Goal: Task Accomplishment & Management: Manage account settings

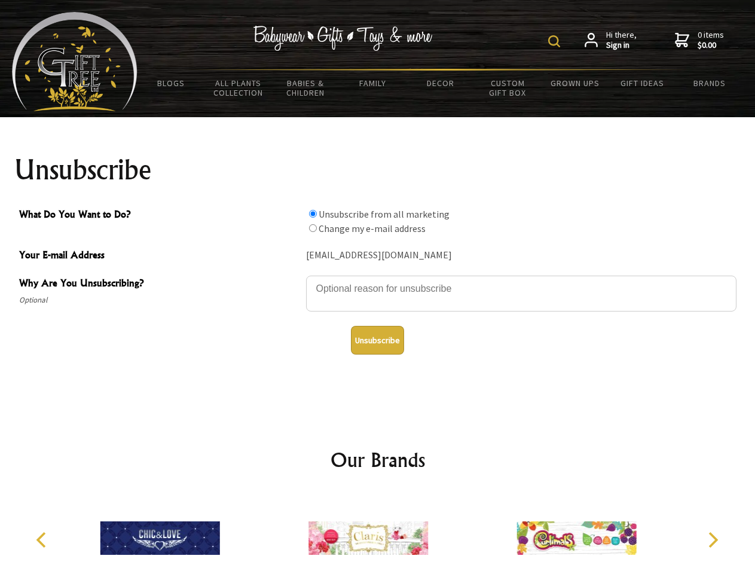
click at [556, 41] on img at bounding box center [554, 41] width 12 height 12
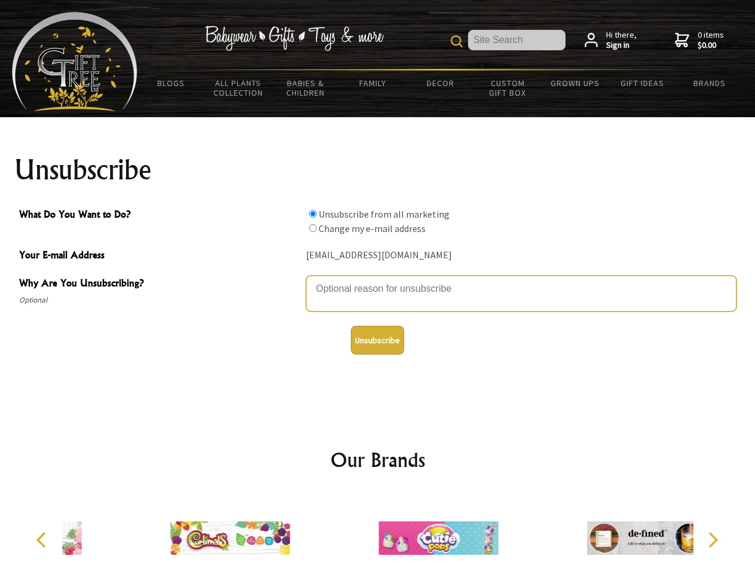
click at [378, 280] on textarea "Why Are You Unsubscribing?" at bounding box center [521, 294] width 430 height 36
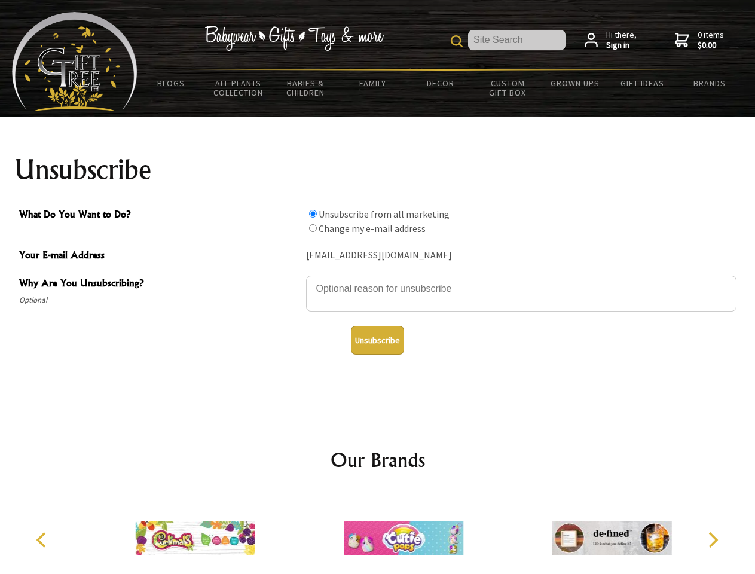
click at [313, 213] on input "What Do You Want to Do?" at bounding box center [313, 214] width 8 height 8
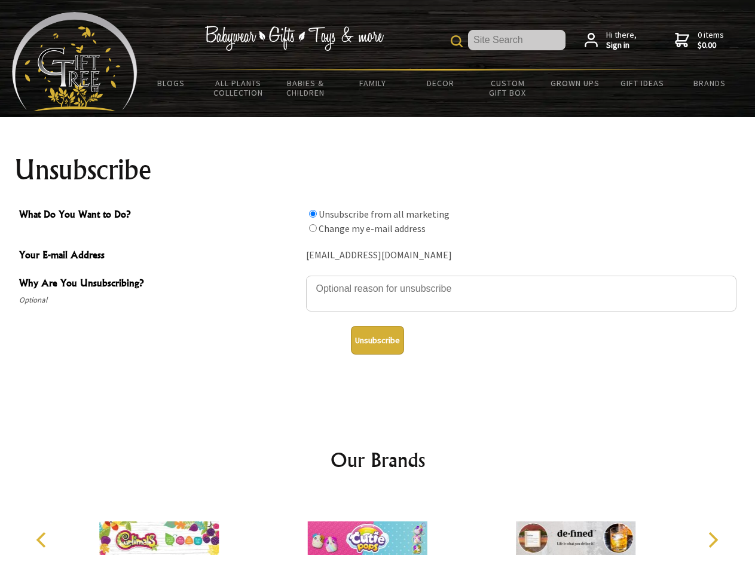
click at [313, 228] on input "What Do You Want to Do?" at bounding box center [313, 228] width 8 height 8
radio input "true"
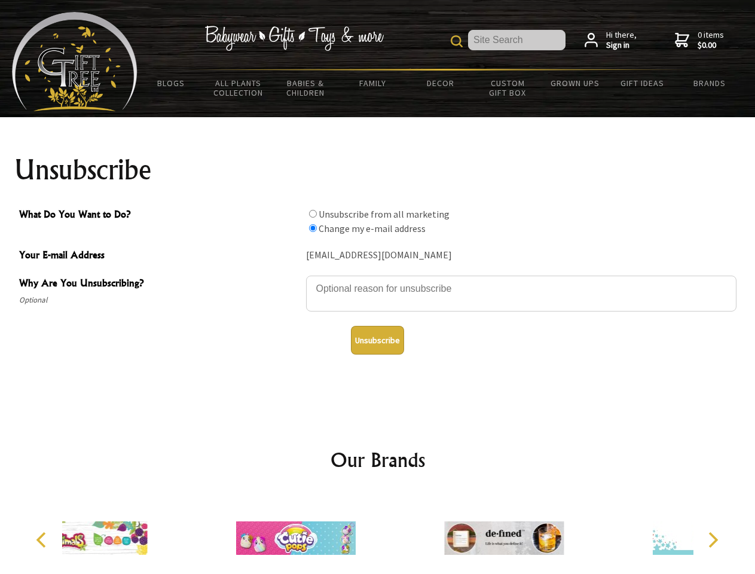
click at [377, 340] on button "Unsubscribe" at bounding box center [377, 340] width 53 height 29
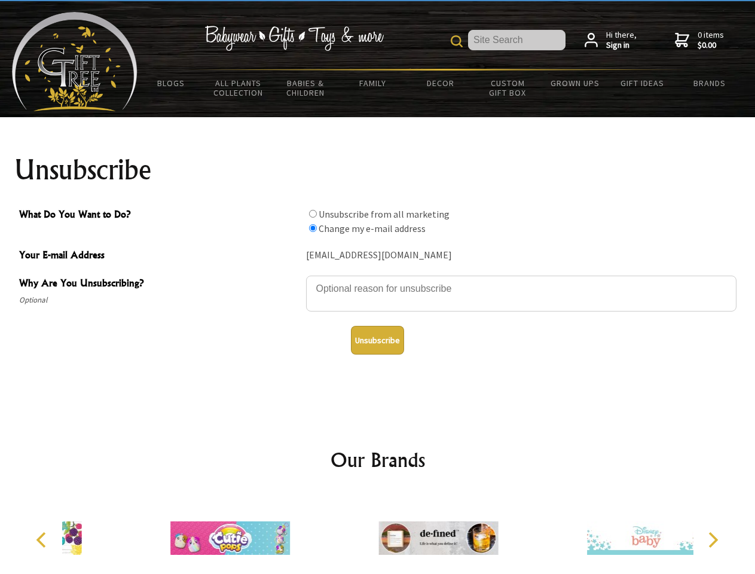
click at [378, 533] on img at bounding box center [438, 538] width 120 height 90
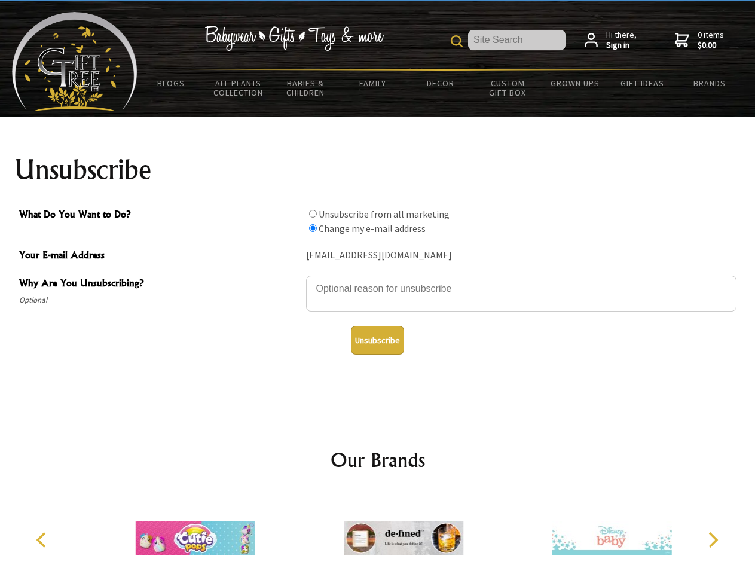
click at [43, 540] on icon "Previous" at bounding box center [43, 540] width 16 height 16
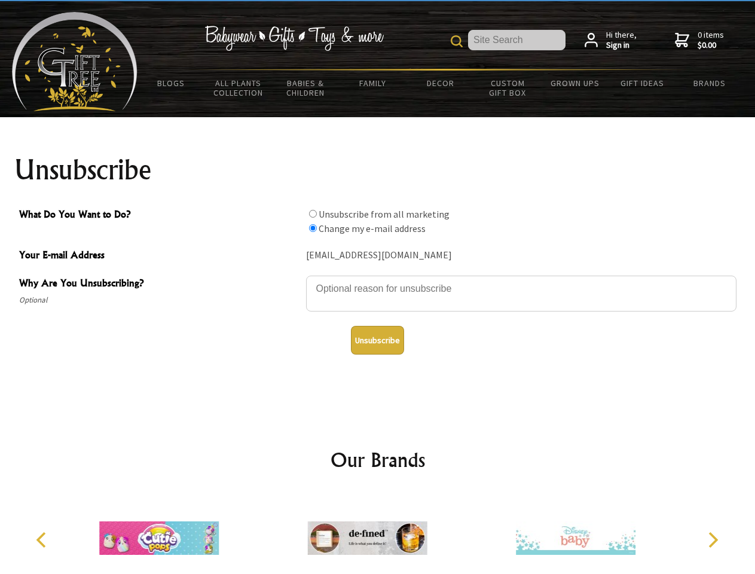
click at [713, 540] on icon "Next" at bounding box center [712, 540] width 16 height 16
